Goal: Find contact information: Find contact information

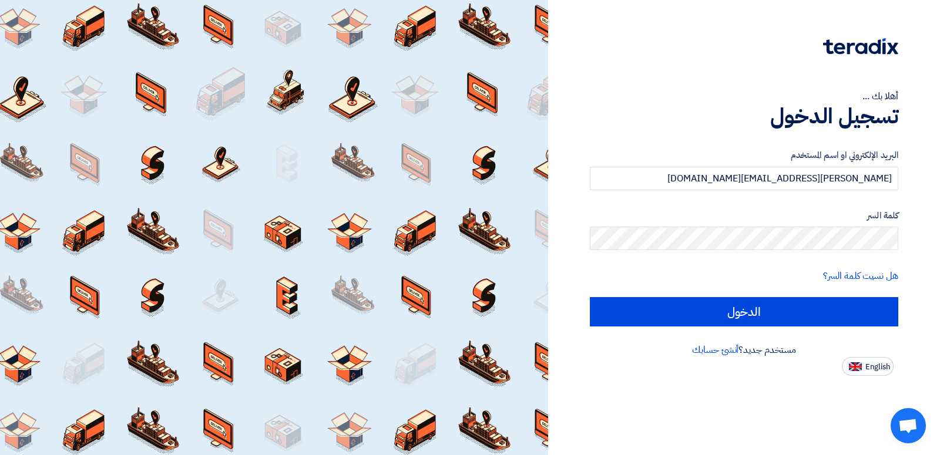
click at [906, 238] on div "أهلا بك ... تسجيل الدخول البريد الإلكتروني او اسم المستخدم [PERSON_NAME][EMAIL_…" at bounding box center [744, 188] width 374 height 376
click at [742, 387] on div "أهلا بك ... تسجيل الدخول البريد الإلكتروني او اسم المستخدم [PERSON_NAME][EMAIL_…" at bounding box center [744, 227] width 392 height 455
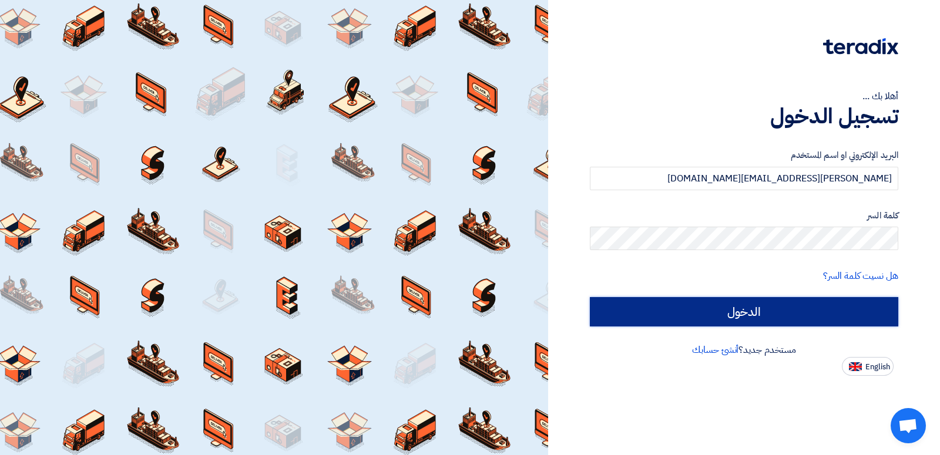
click at [752, 307] on input "الدخول" at bounding box center [744, 311] width 309 height 29
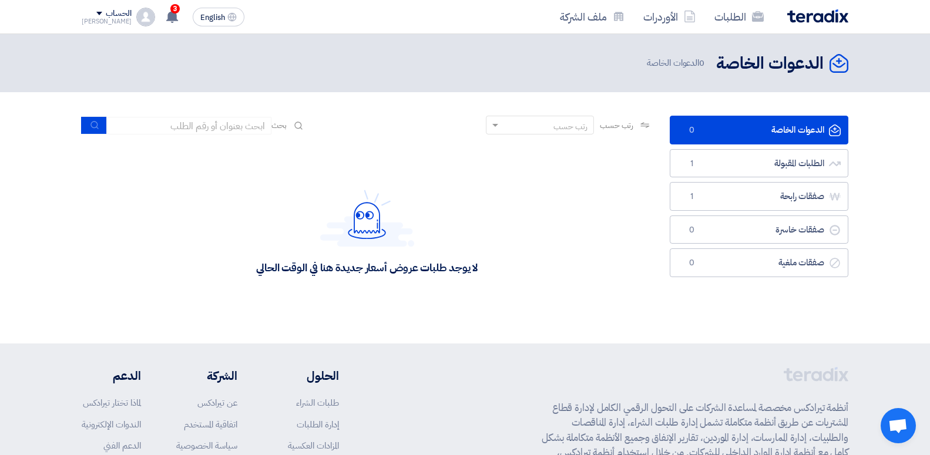
click at [763, 130] on link "الدعوات الخاصة الدعوات الخاصة 0" at bounding box center [759, 130] width 179 height 29
click at [763, 158] on link "الطلبات المقبولة الطلبات المقبولة 1" at bounding box center [759, 163] width 179 height 29
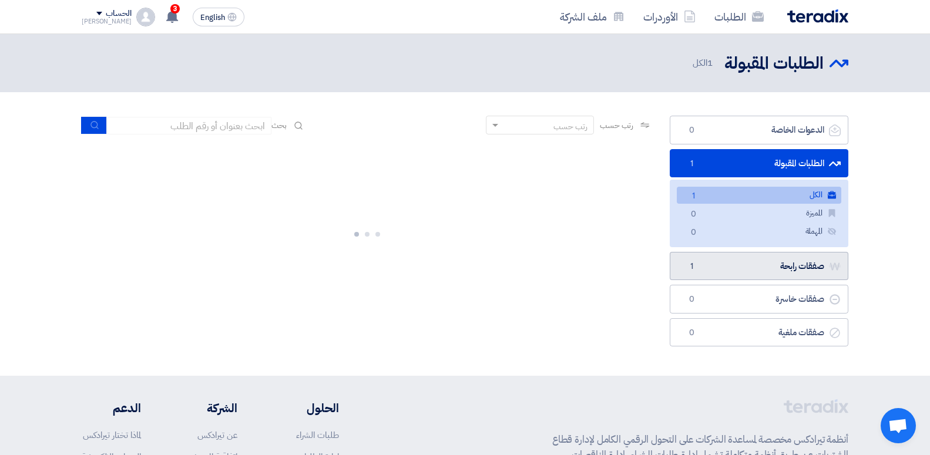
click at [805, 280] on link "صفقات رابحة صفقات رابحة 1" at bounding box center [759, 266] width 179 height 29
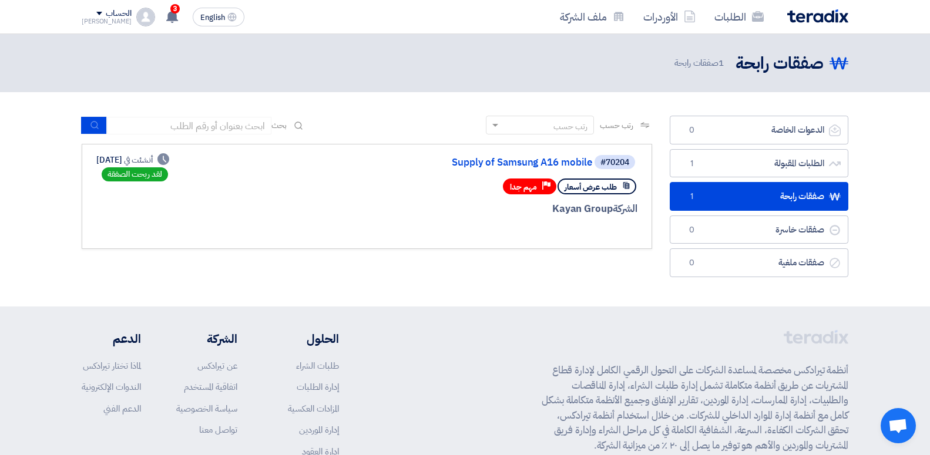
click at [594, 182] on span "طلب عرض أسعار" at bounding box center [591, 187] width 52 height 11
click at [742, 233] on link "صفقات خاسرة صفقات خاسرة 0" at bounding box center [759, 230] width 179 height 29
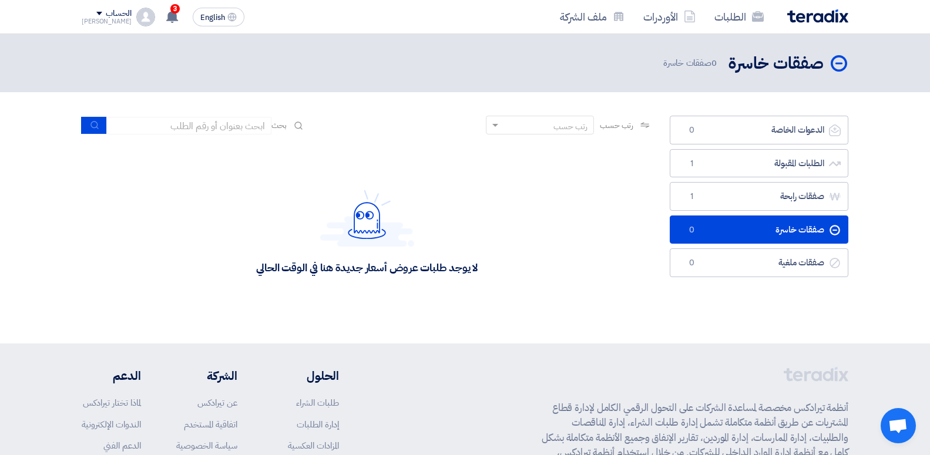
click at [767, 247] on ul "الدعوات الخاصة الدعوات الخاصة 0 الطلبات المقبولة الطلبات المقبولة 1 صفقات رابحة…" at bounding box center [759, 197] width 179 height 162
click at [768, 259] on link "صفقات ملغية صفقات ملغية 0" at bounding box center [759, 263] width 179 height 29
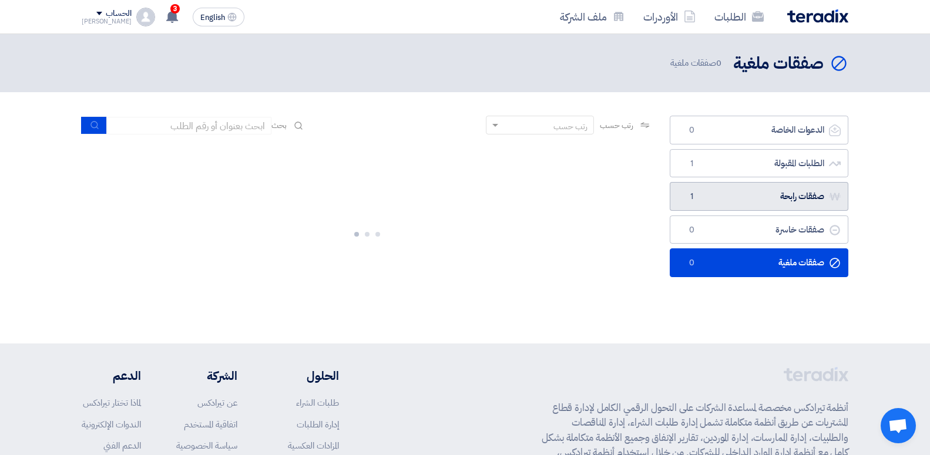
click at [762, 200] on link "صفقات رابحة صفقات رابحة 1" at bounding box center [759, 196] width 179 height 29
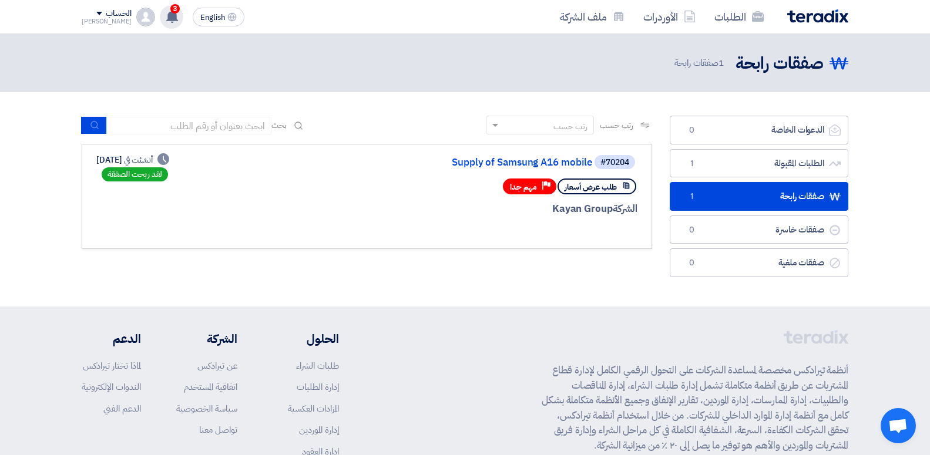
click at [166, 11] on icon at bounding box center [172, 16] width 13 height 13
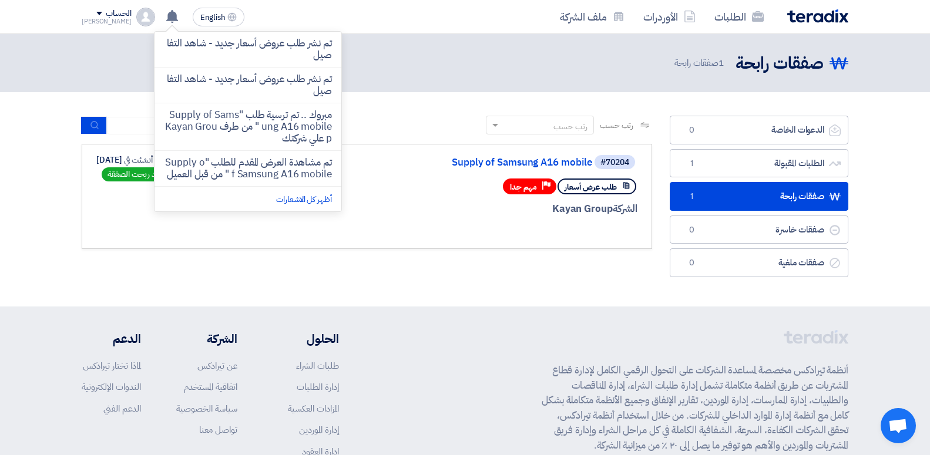
click at [407, 52] on div "صفقات رابحة صفقات رابحة 1 صفقات رابحة" at bounding box center [465, 63] width 767 height 23
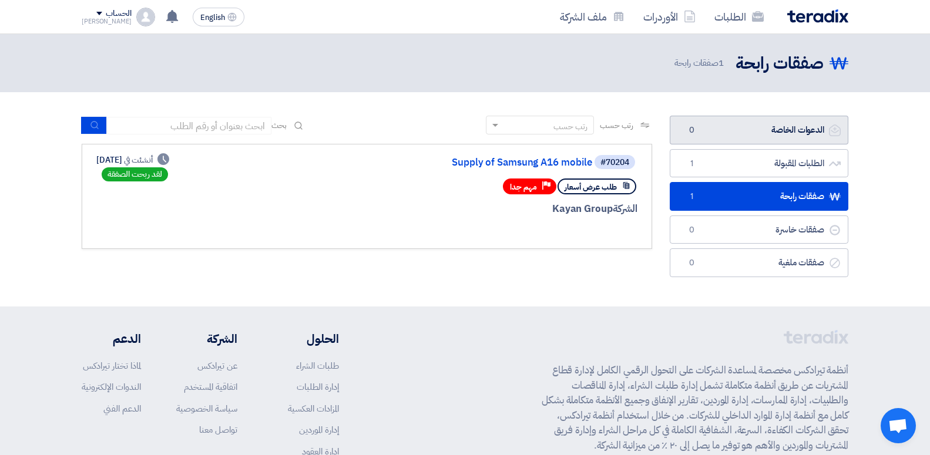
click at [814, 130] on link "الدعوات الخاصة الدعوات الخاصة 0" at bounding box center [759, 130] width 179 height 29
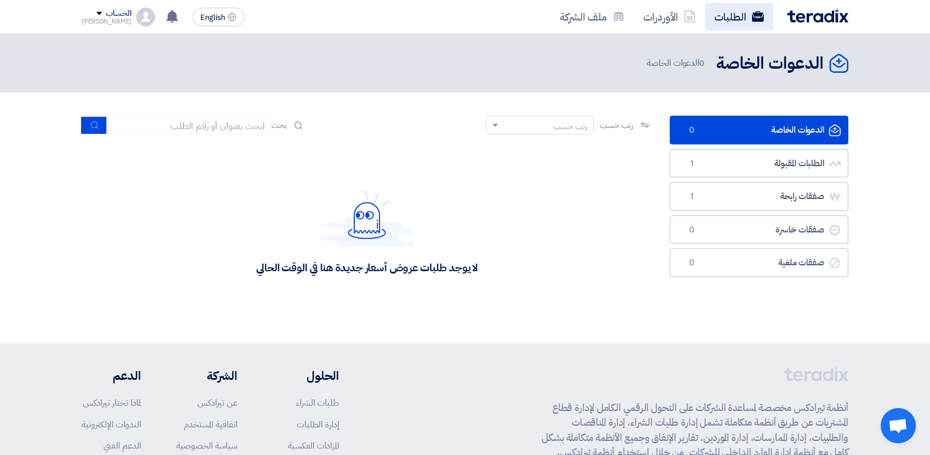
click at [742, 18] on link "الطلبات" at bounding box center [739, 17] width 68 height 28
click at [602, 16] on link "ملف الشركة" at bounding box center [592, 17] width 83 height 28
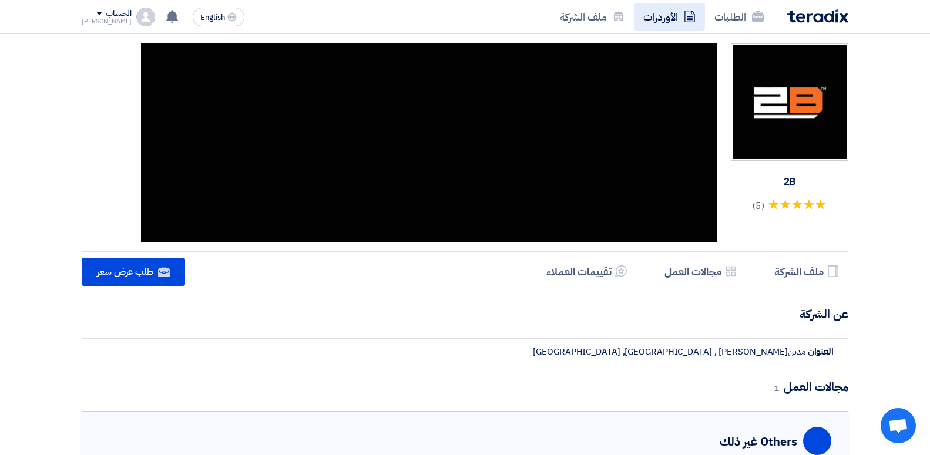
click at [661, 14] on link "الأوردرات" at bounding box center [669, 17] width 71 height 28
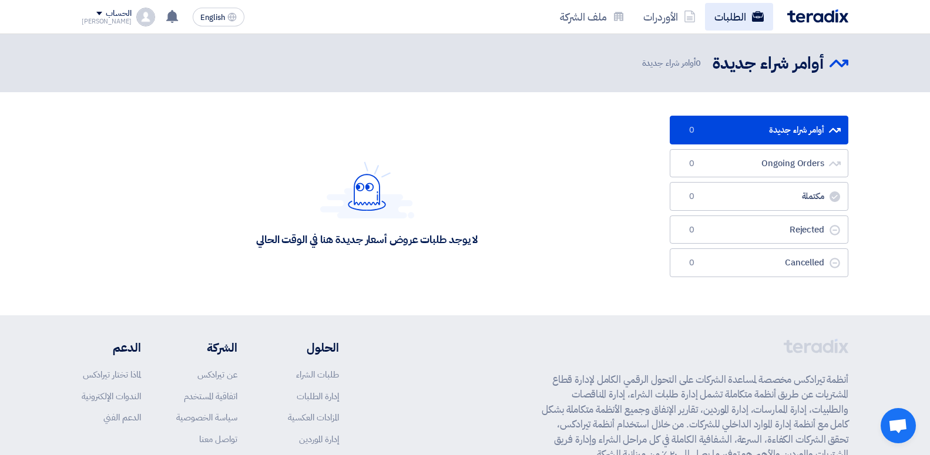
click at [715, 6] on link "الطلبات" at bounding box center [739, 17] width 68 height 28
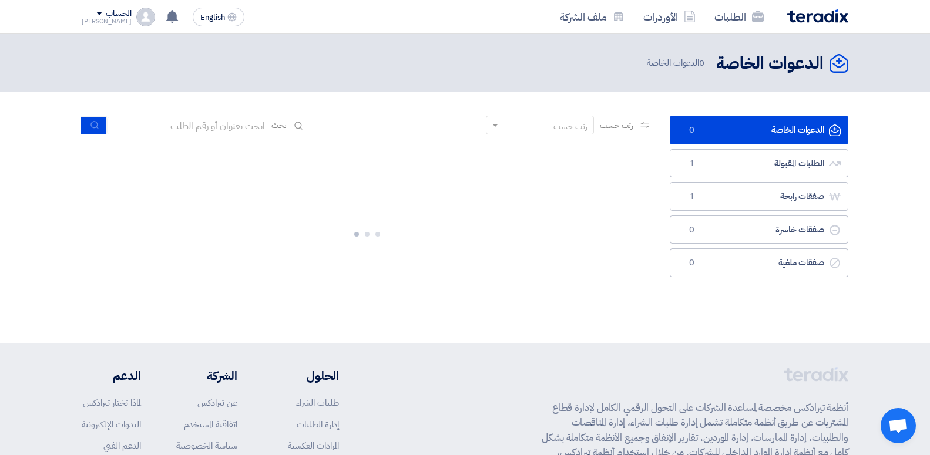
click at [766, 62] on h2 "الدعوات الخاصة" at bounding box center [770, 63] width 108 height 23
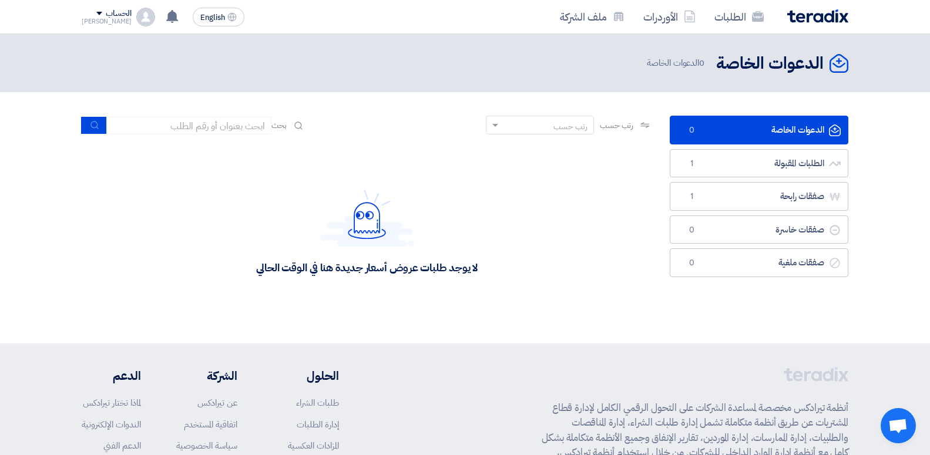
click at [102, 22] on div "Mohamed" at bounding box center [107, 21] width 50 height 6
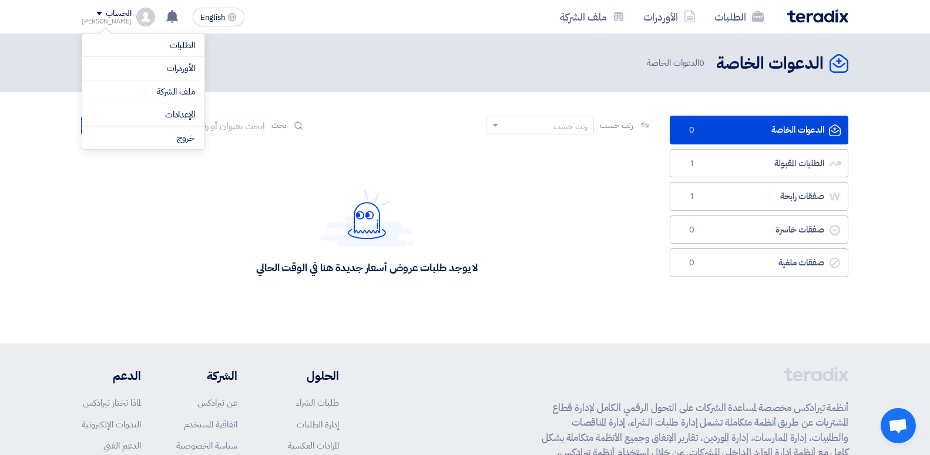
click at [333, 69] on div "الدعوات الخاصة الدعوات الخاصة 0 الدعوات الخاصة" at bounding box center [465, 63] width 767 height 23
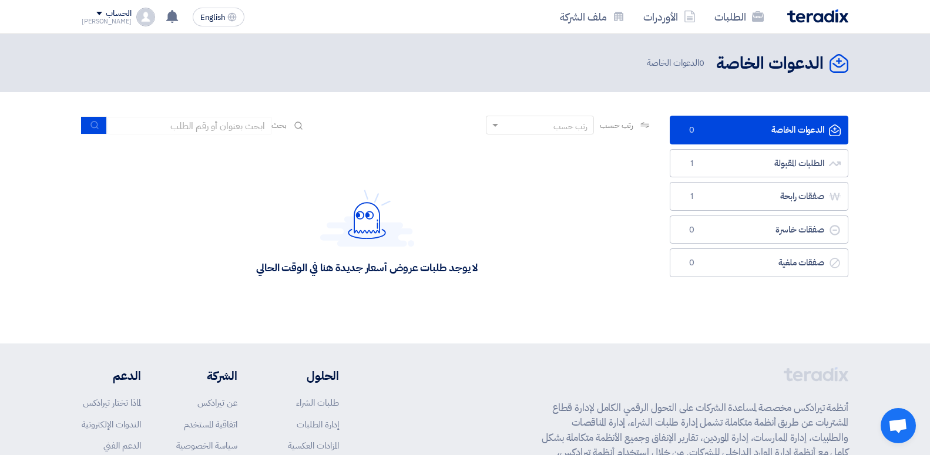
click at [829, 19] on img at bounding box center [818, 16] width 61 height 14
click at [809, 16] on img at bounding box center [818, 16] width 61 height 14
click at [112, 14] on div "الحساب" at bounding box center [118, 14] width 25 height 10
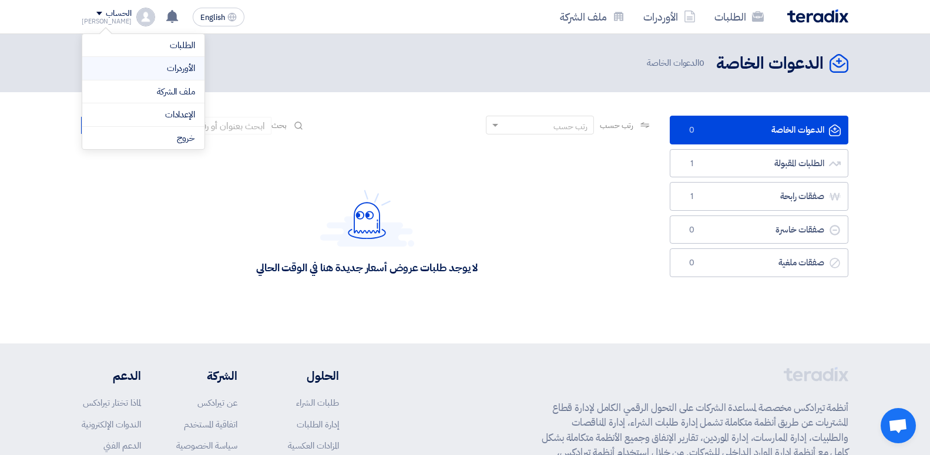
click at [188, 79] on li "الأوردرات" at bounding box center [143, 69] width 122 height 24
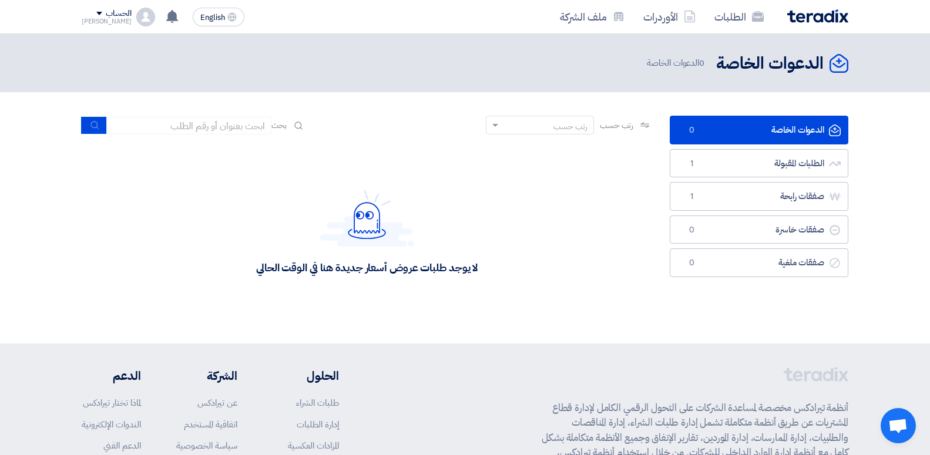
click at [113, 15] on div "الحساب" at bounding box center [118, 14] width 25 height 10
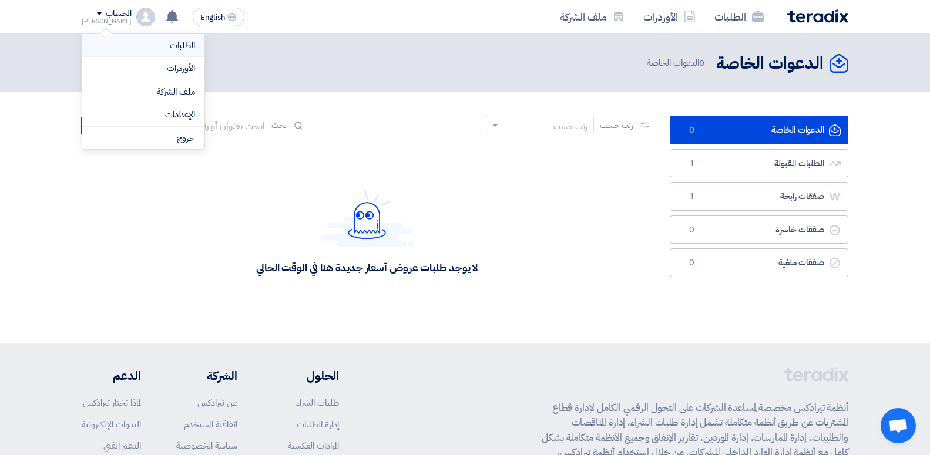
click at [129, 51] on link "الطلبات" at bounding box center [143, 46] width 103 height 14
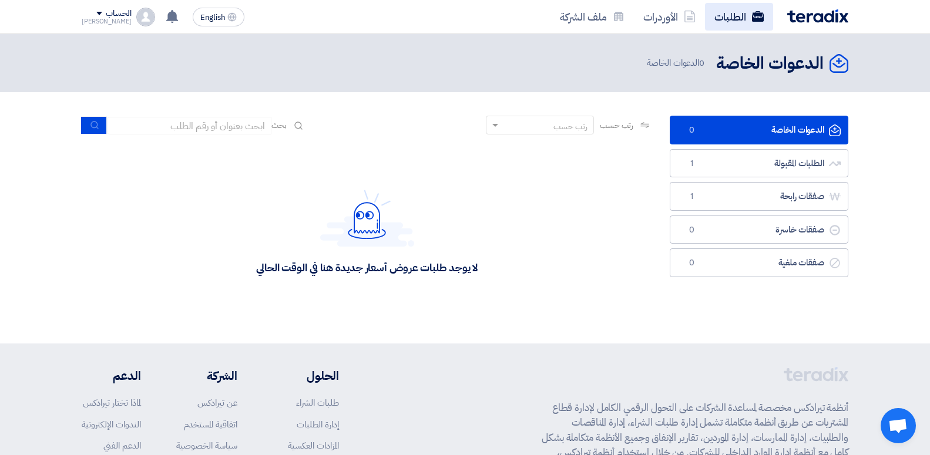
click at [740, 6] on link "الطلبات" at bounding box center [739, 17] width 68 height 28
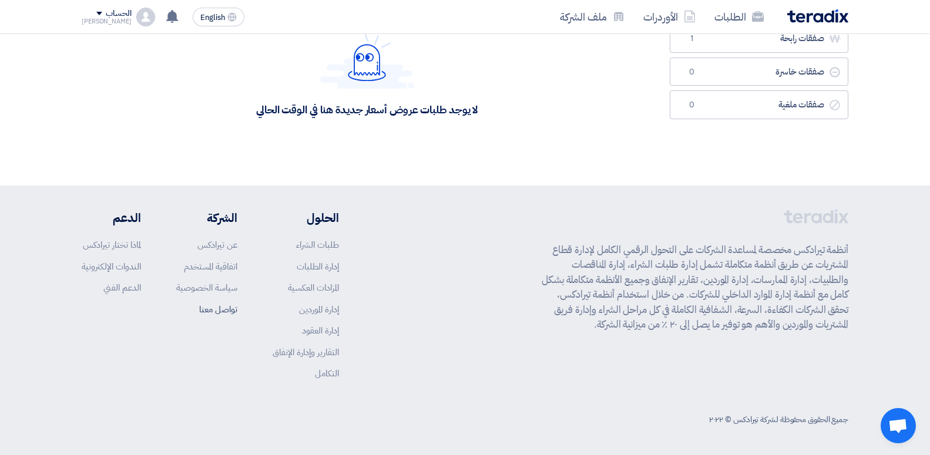
click at [217, 309] on link "تواصل معنا" at bounding box center [218, 309] width 38 height 13
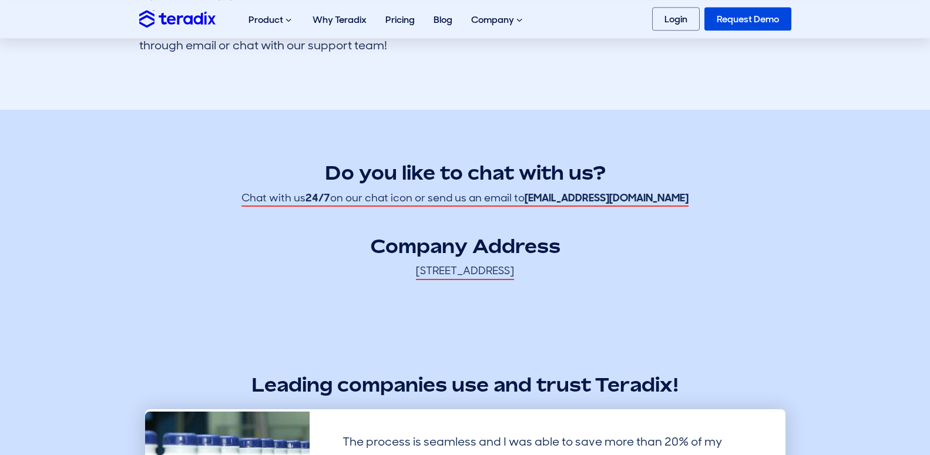
scroll to position [480, 0]
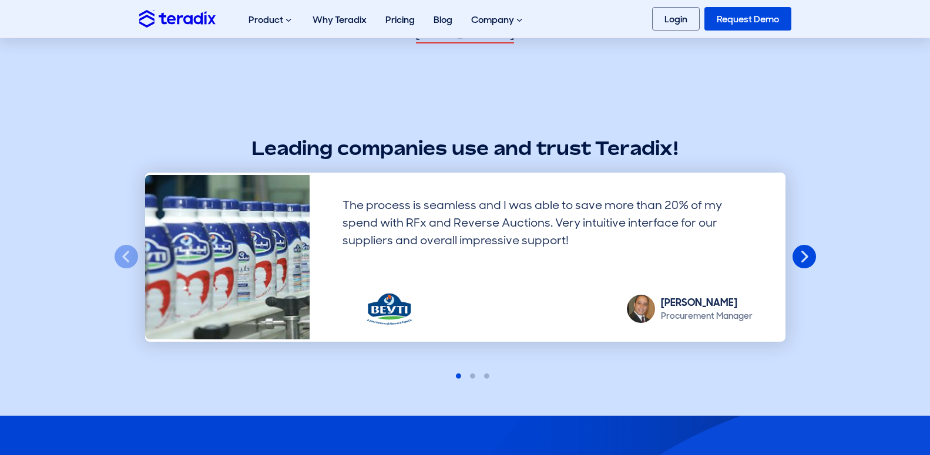
click at [817, 252] on button "Next" at bounding box center [805, 257] width 26 height 26
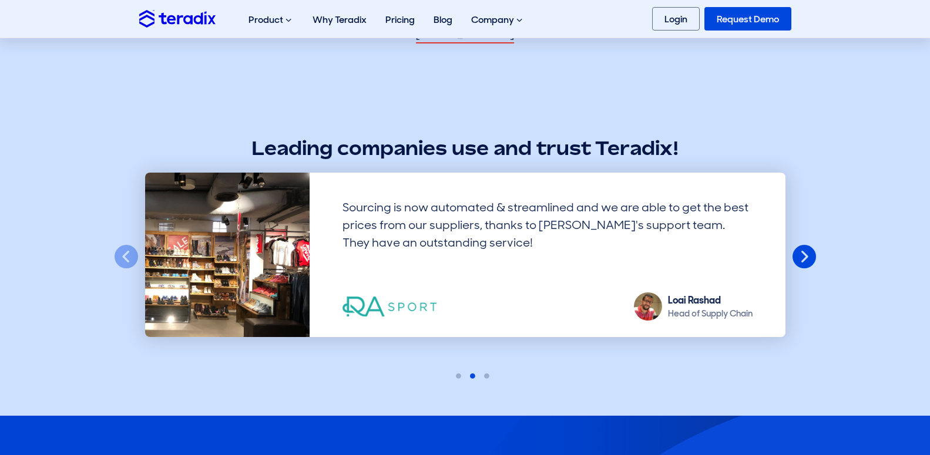
click at [813, 252] on button "Next" at bounding box center [805, 257] width 26 height 26
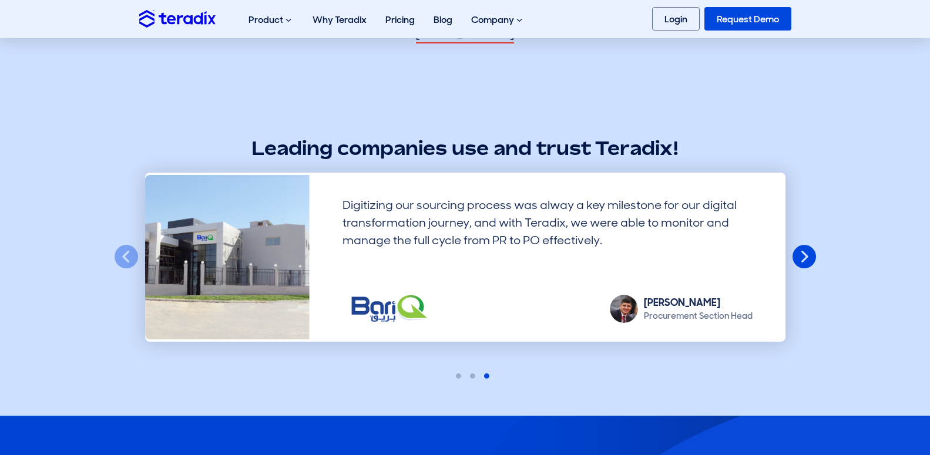
click at [813, 252] on button "Next" at bounding box center [805, 257] width 26 height 26
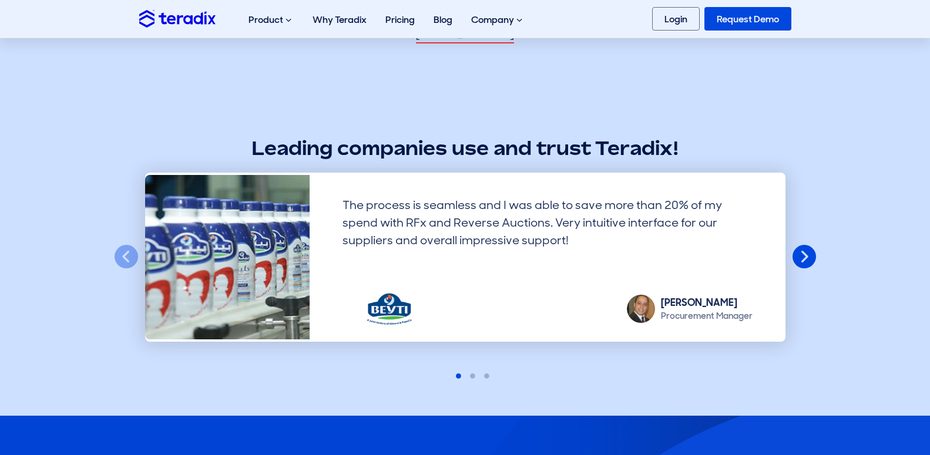
click at [813, 252] on button "Next" at bounding box center [805, 257] width 26 height 26
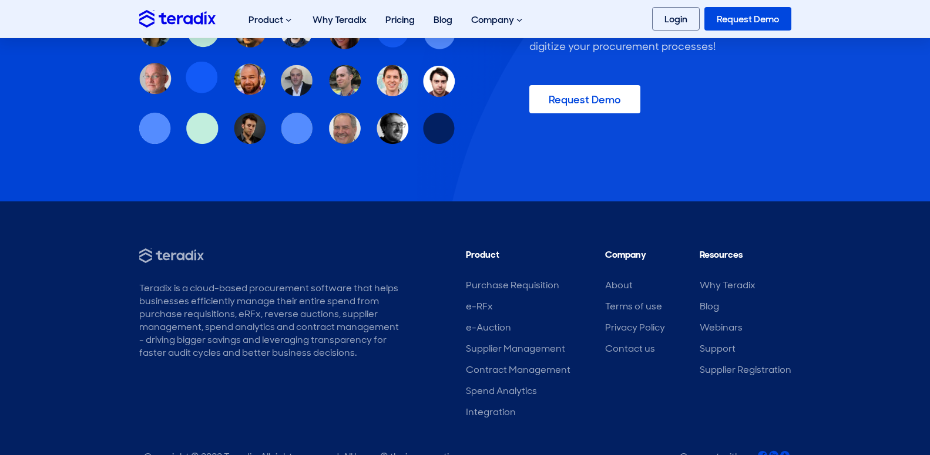
scroll to position [1089, 0]
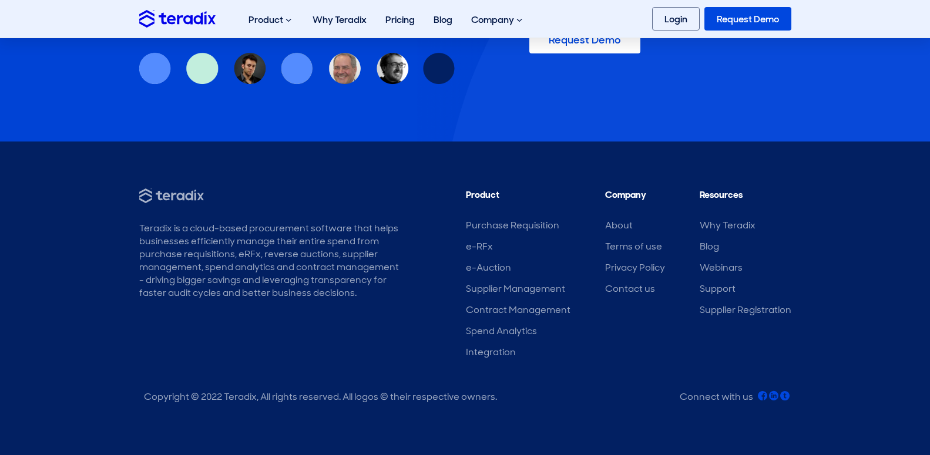
click at [639, 226] on li "About" at bounding box center [635, 225] width 60 height 13
click at [624, 222] on link "About" at bounding box center [619, 225] width 28 height 12
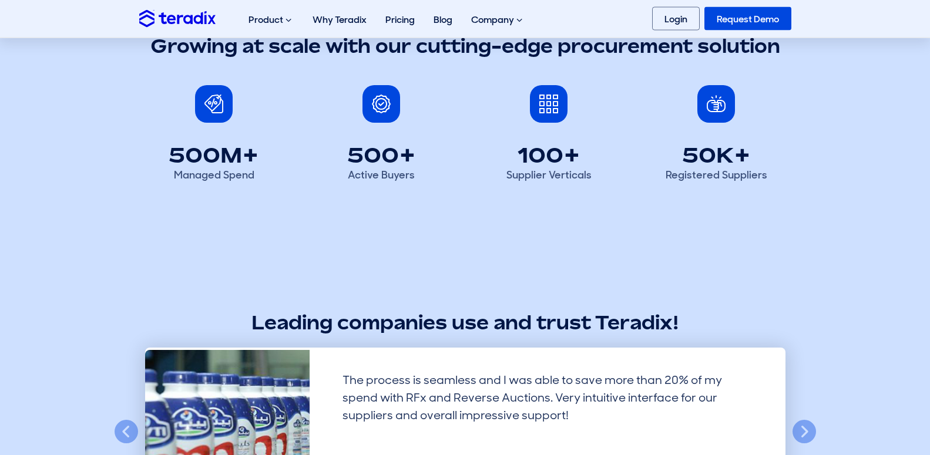
scroll to position [719, 0]
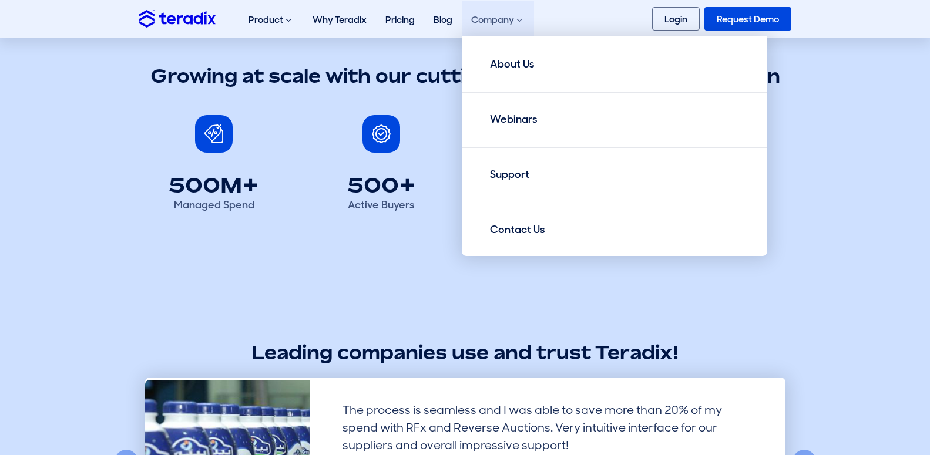
click at [303, 12] on div "Company About Us Webinars Support Contact Us" at bounding box center [271, 20] width 64 height 38
click at [303, 15] on div "Company About Us Webinars Support Contact Us" at bounding box center [271, 20] width 64 height 38
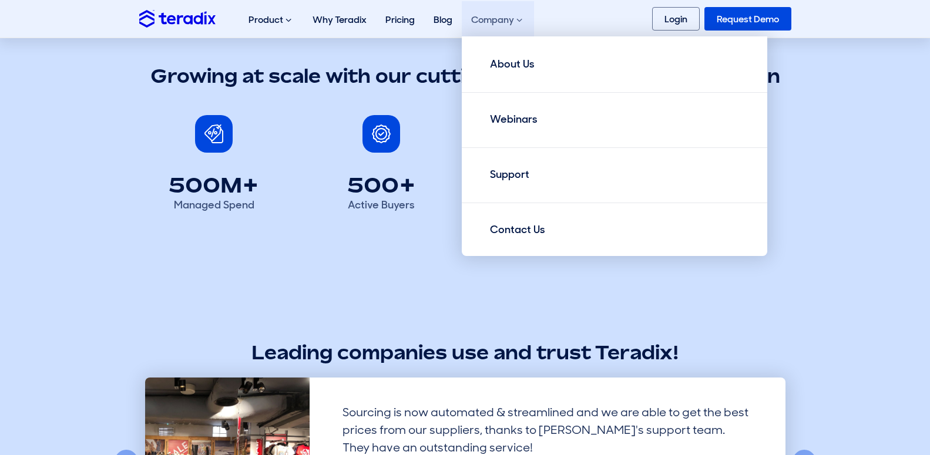
click at [303, 15] on div "Company About Us Webinars Support Contact Us" at bounding box center [271, 20] width 64 height 38
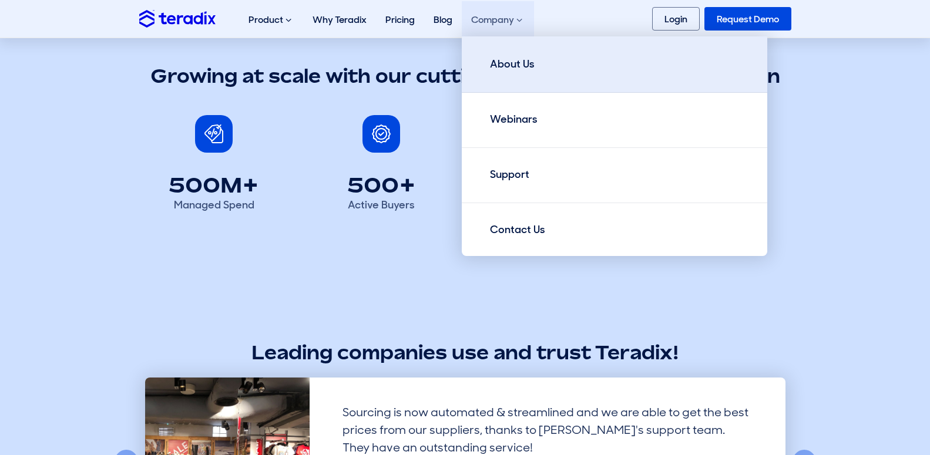
click at [586, 71] on link "About Us" at bounding box center [615, 64] width 306 height 56
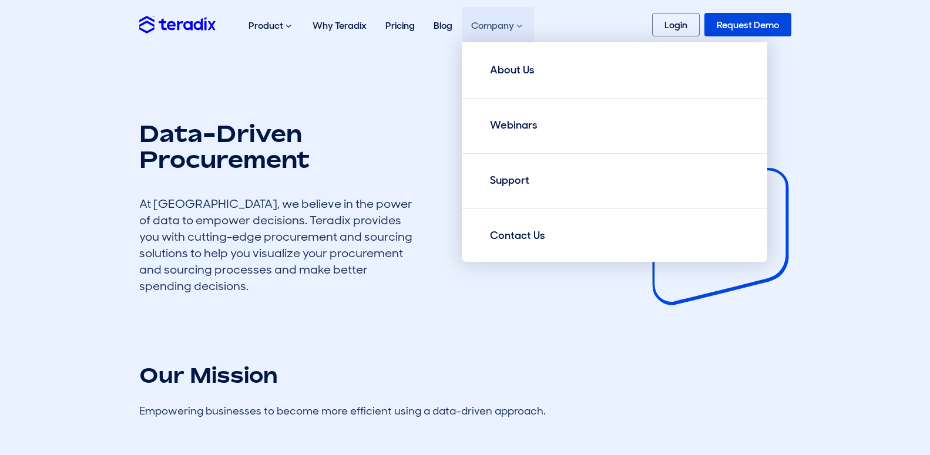
click at [303, 31] on div "Company About Us Webinars Support Contact Us" at bounding box center [271, 26] width 64 height 38
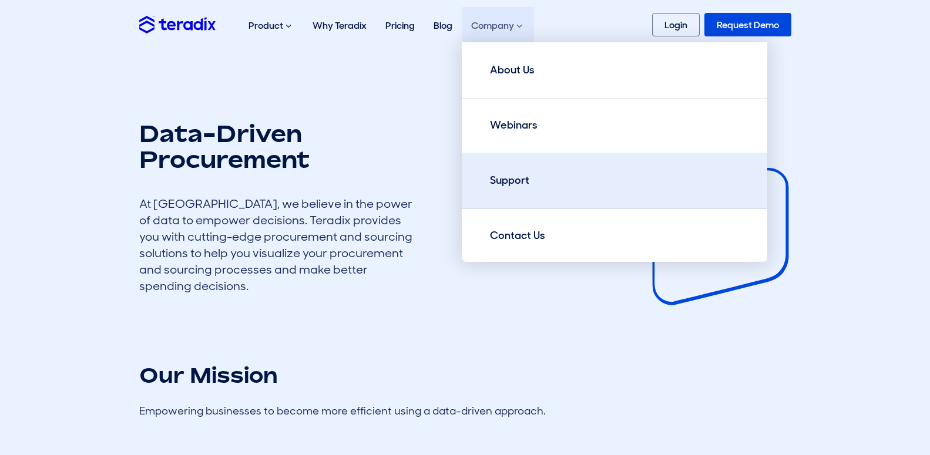
click at [504, 197] on link "Support" at bounding box center [615, 181] width 306 height 56
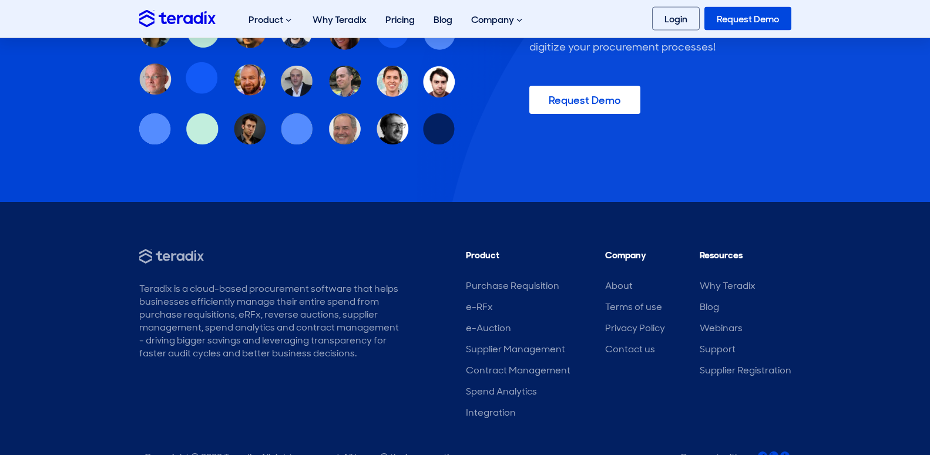
scroll to position [2051, 0]
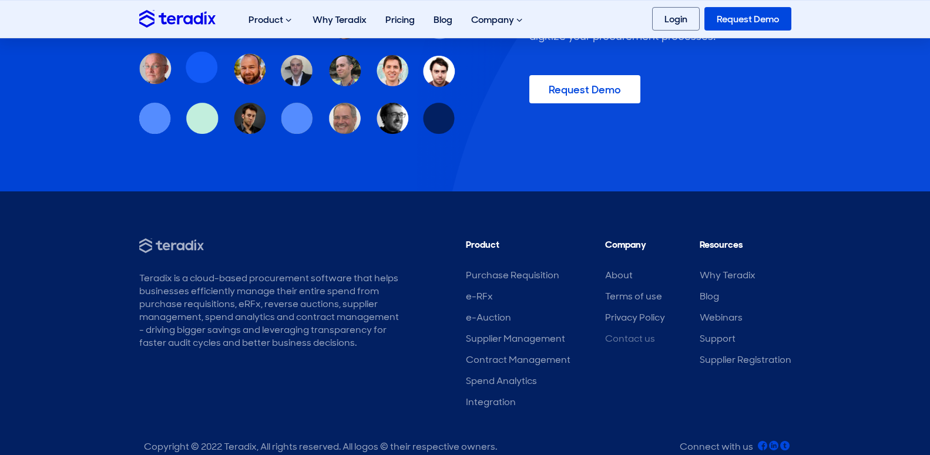
click at [631, 343] on link "Contact us" at bounding box center [630, 339] width 50 height 12
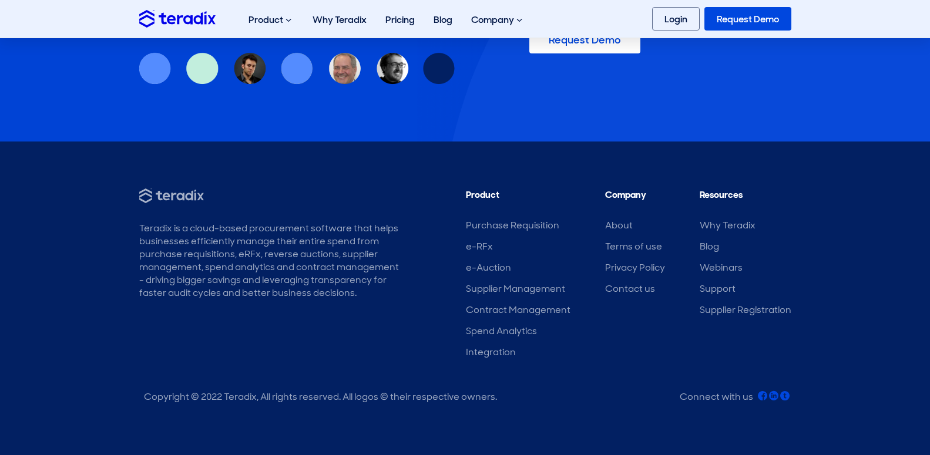
scroll to position [938, 0]
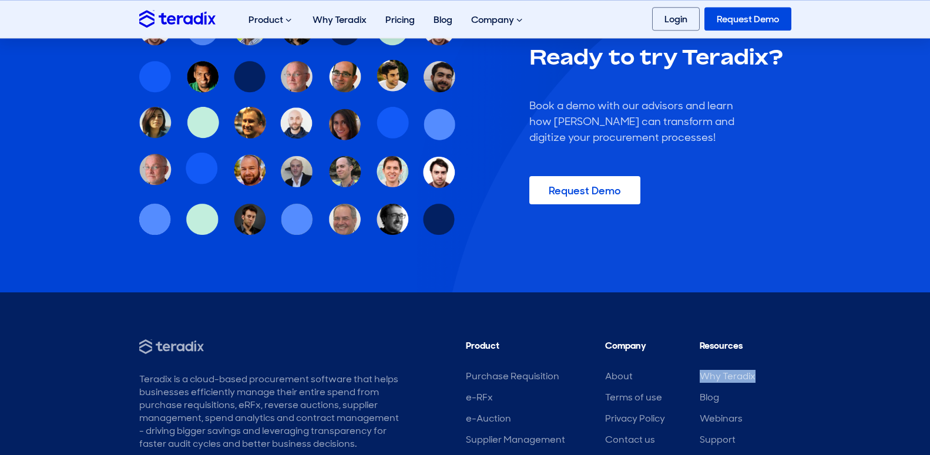
drag, startPoint x: 940, startPoint y: 115, endPoint x: 932, endPoint y: 262, distance: 146.5
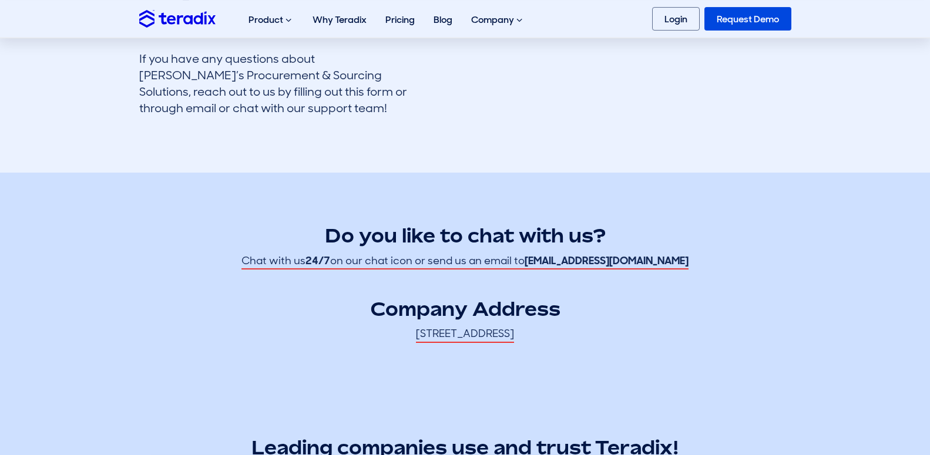
scroll to position [26, 0]
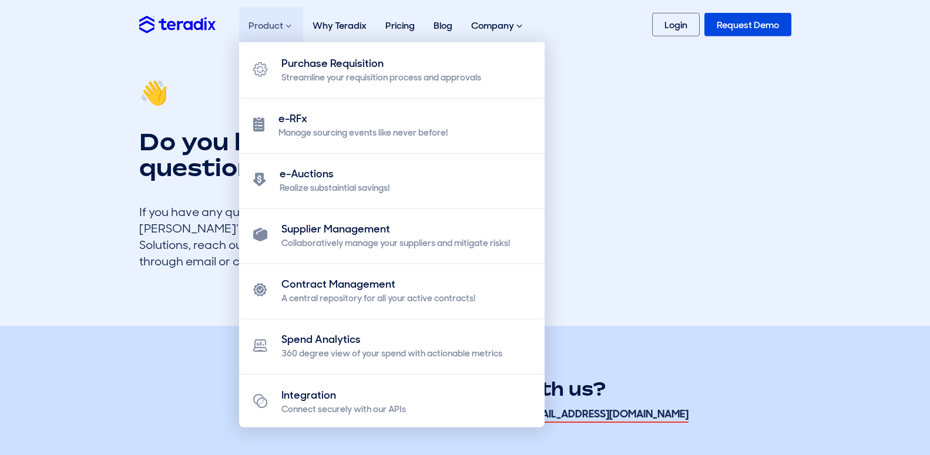
click at [292, 35] on div "Product Purchase Requisition Streamline your requisition process and approvals …" at bounding box center [271, 26] width 64 height 38
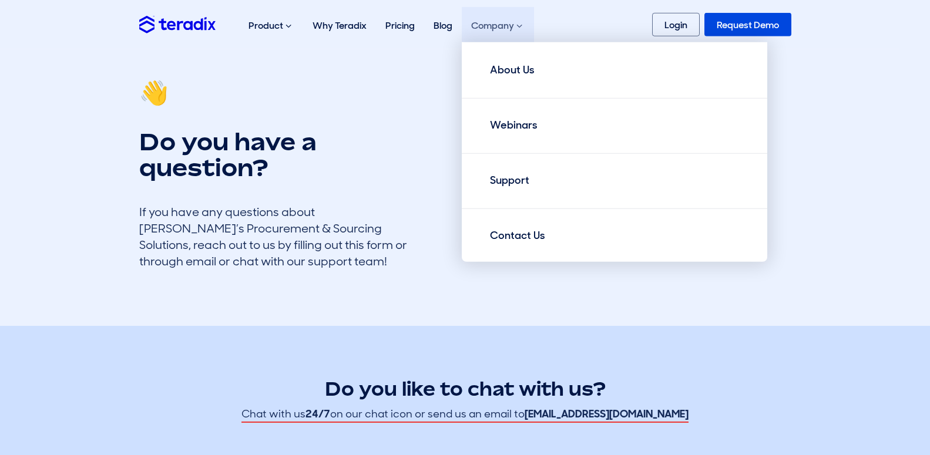
click at [303, 26] on div "Company About Us Webinars Support Contact Us" at bounding box center [271, 26] width 64 height 38
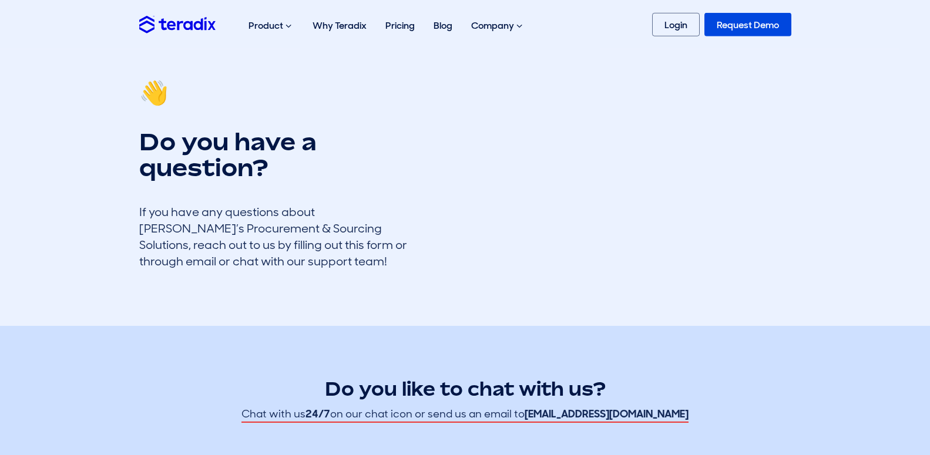
click at [368, 76] on section "👋 Do you have a question? If you have any questions about Teradix’s Procurement…" at bounding box center [465, 174] width 930 height 303
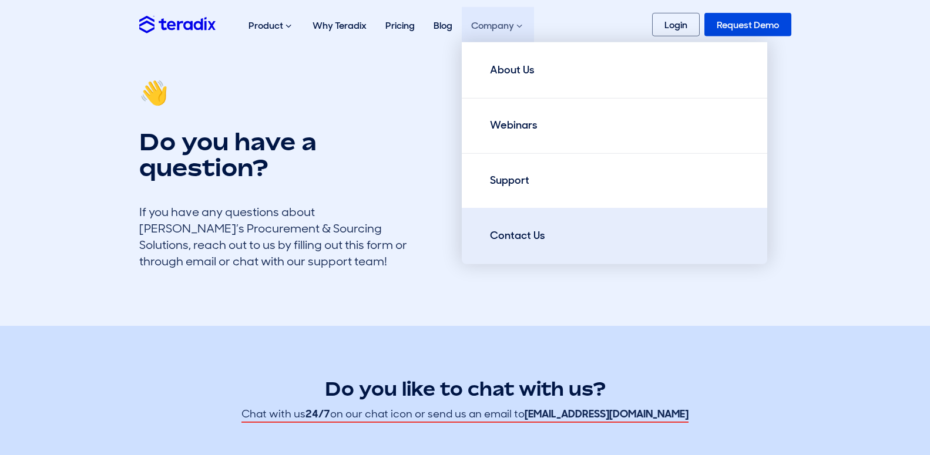
click at [607, 230] on link "Contact Us" at bounding box center [615, 236] width 306 height 56
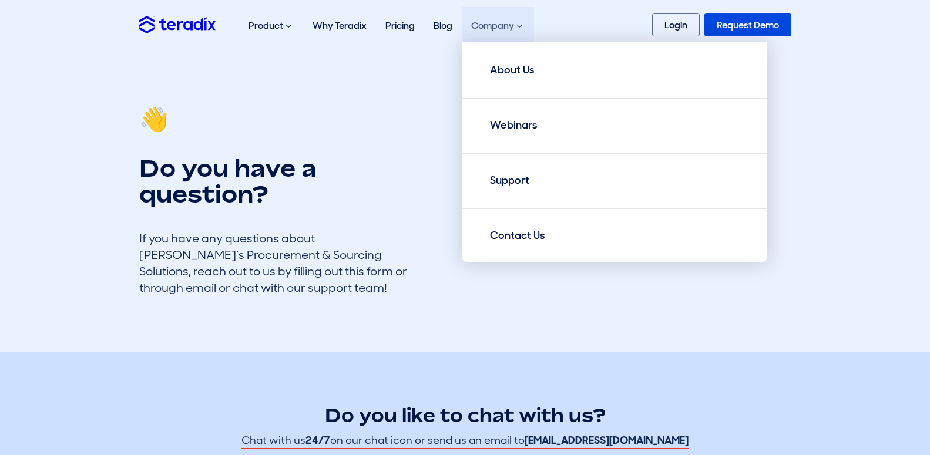
click at [303, 24] on div "Company About Us Webinars Support Contact Us" at bounding box center [271, 26] width 64 height 38
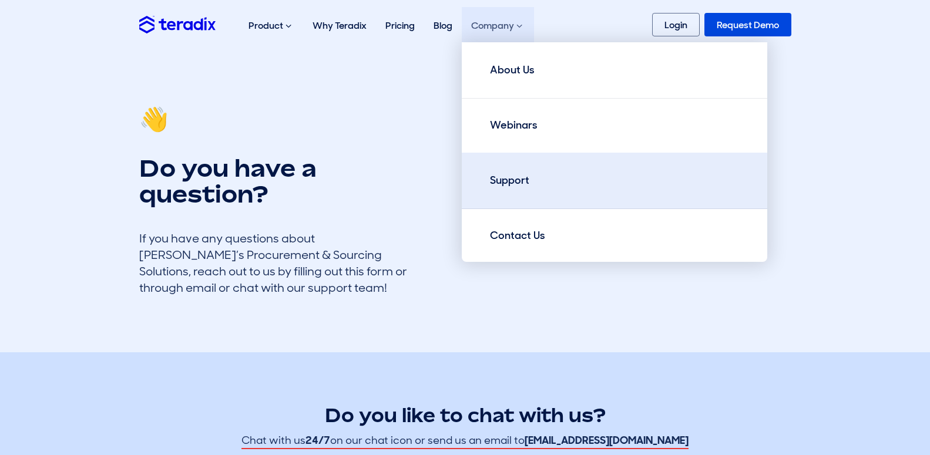
click at [549, 165] on link "Support" at bounding box center [615, 181] width 306 height 56
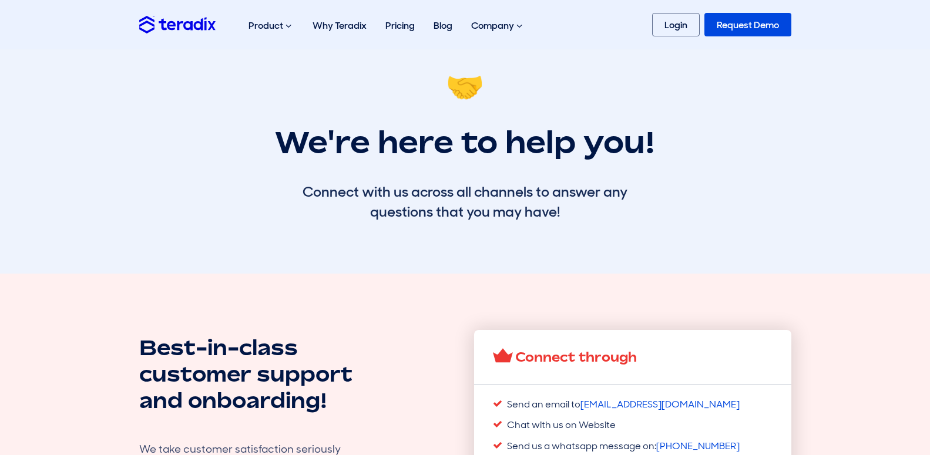
drag, startPoint x: 930, startPoint y: 69, endPoint x: 940, endPoint y: 103, distance: 36.1
click at [930, 95] on section "🤝 We're here to help you! Connect with us across all channels to answer any que…" at bounding box center [465, 161] width 930 height 224
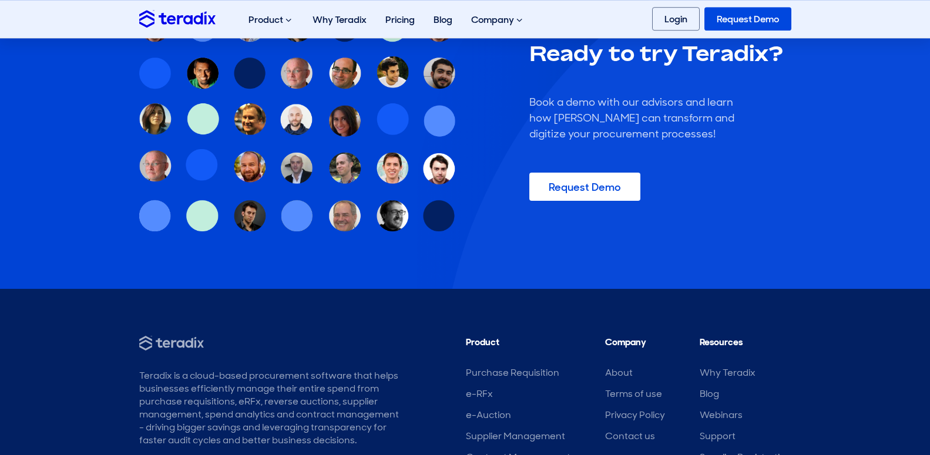
scroll to position [2106, 0]
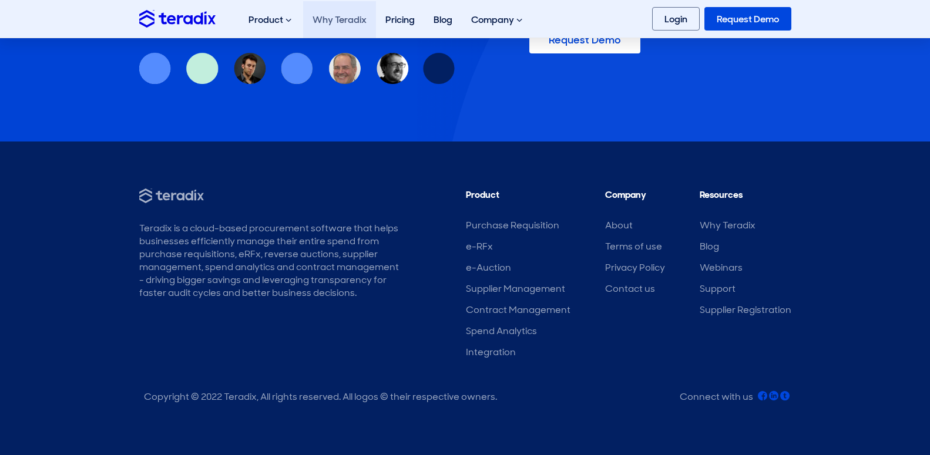
click at [323, 24] on link "Why Teradix" at bounding box center [339, 19] width 73 height 37
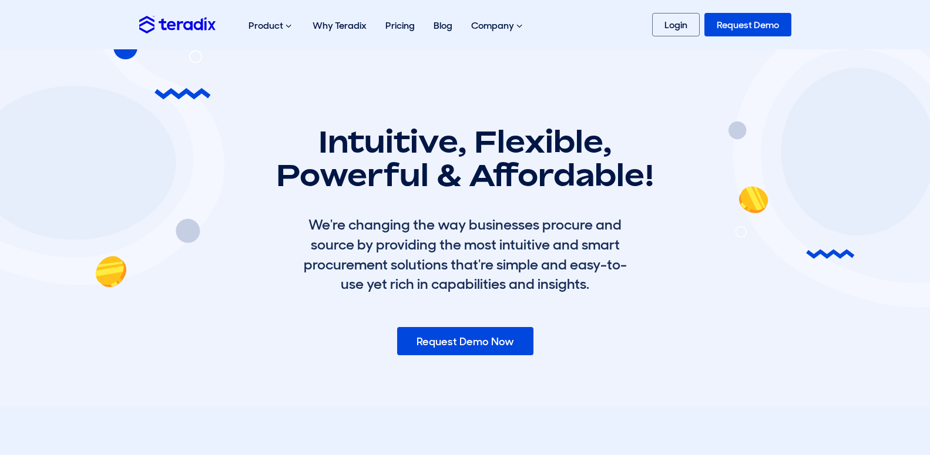
click at [222, 24] on div "Product Purchase Requisition Streamline your requisition process and approvals …" at bounding box center [336, 25] width 395 height 38
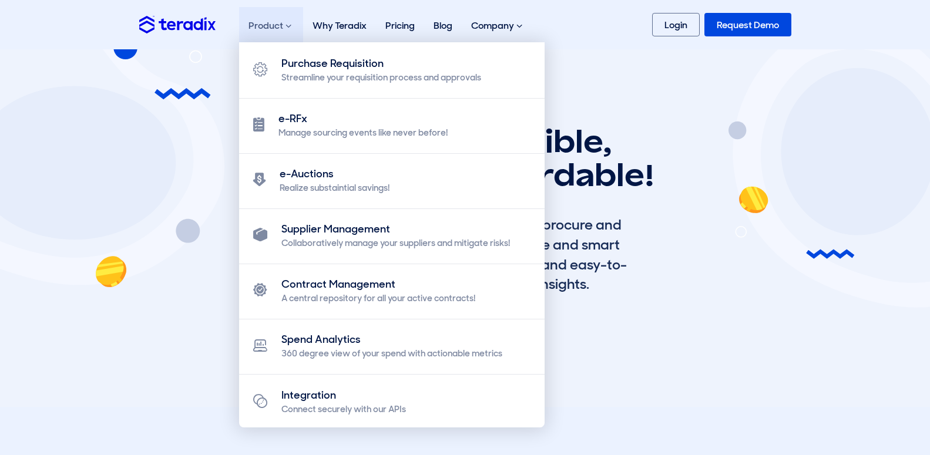
click at [246, 24] on div "Product Purchase Requisition Streamline your requisition process and approvals …" at bounding box center [271, 26] width 64 height 38
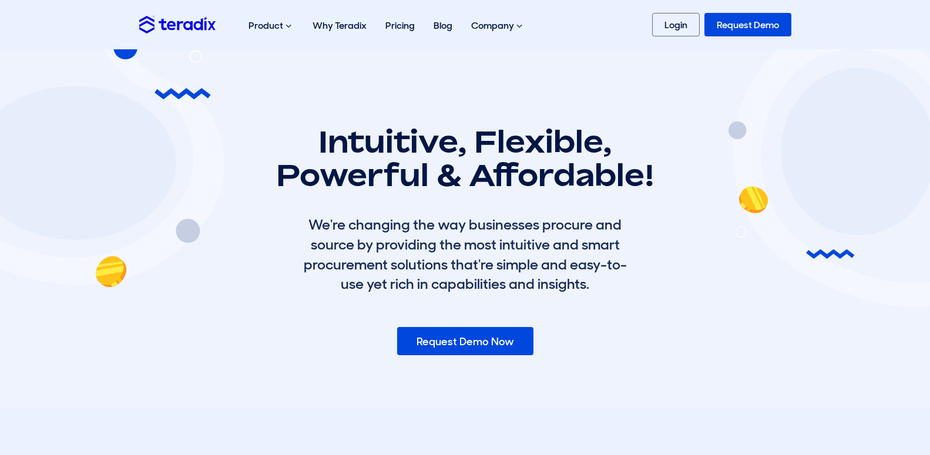
click at [172, 91] on img at bounding box center [50, 130] width 376 height 316
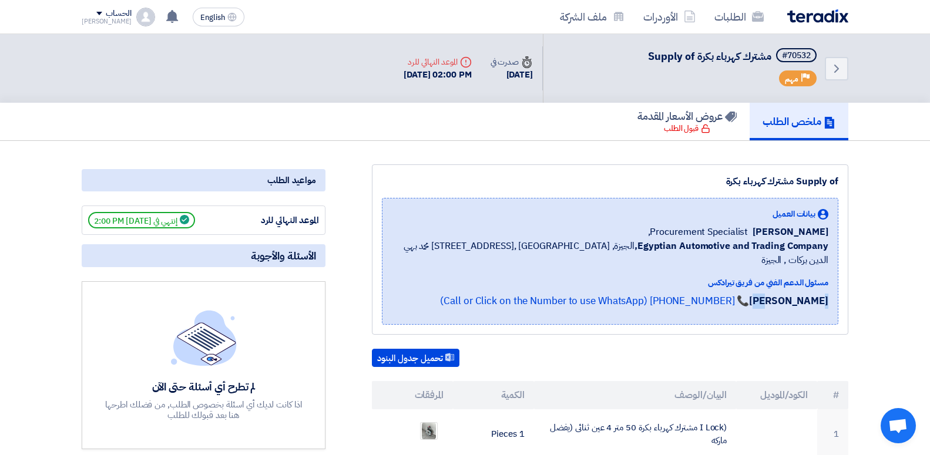
drag, startPoint x: 475, startPoint y: 290, endPoint x: 490, endPoint y: 287, distance: 14.5
click at [749, 294] on strong "[PERSON_NAME]" at bounding box center [788, 301] width 79 height 15
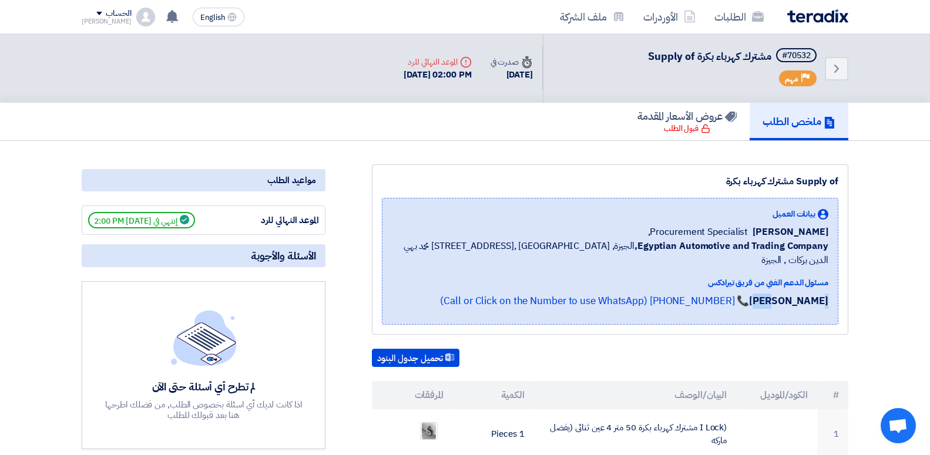
click at [749, 294] on strong "[PERSON_NAME]" at bounding box center [788, 301] width 79 height 15
click at [465, 294] on div "[PERSON_NAME] 📞 [PHONE_NUMBER] (Call or Click on the Number to use WhatsApp)" at bounding box center [610, 304] width 437 height 21
drag, startPoint x: 470, startPoint y: 284, endPoint x: 619, endPoint y: 284, distance: 149.9
click at [619, 294] on div "[PERSON_NAME] 📞 [PHONE_NUMBER] (Call or Click on the Number to use WhatsApp)" at bounding box center [610, 304] width 437 height 21
copy p "[PERSON_NAME] 📞 [PHONE_NUMBER]"
